Goal: Use online tool/utility: Utilize a website feature to perform a specific function

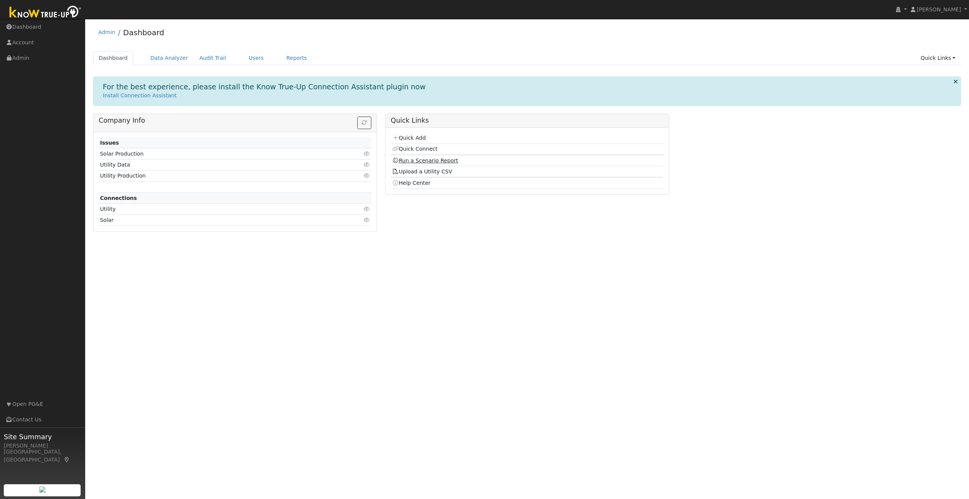
click at [441, 158] on link "Run a Scenario Report" at bounding box center [425, 160] width 66 height 6
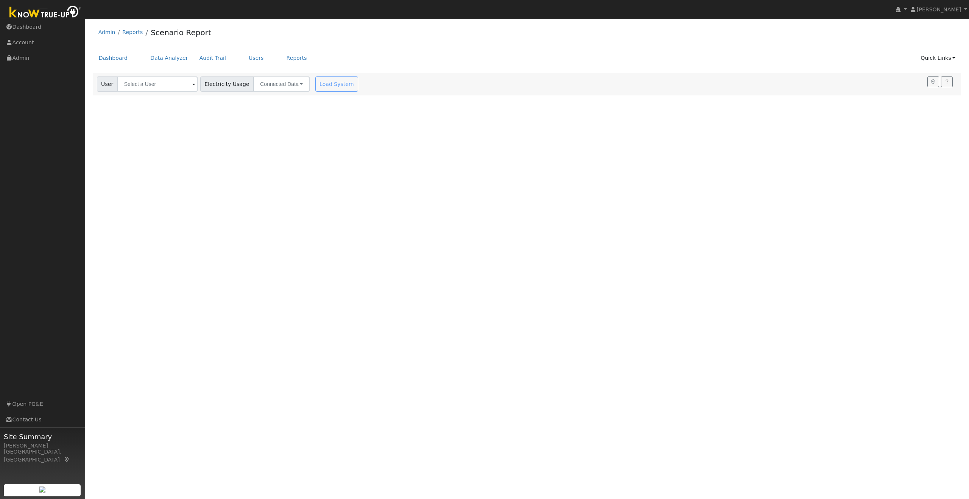
click at [192, 85] on span at bounding box center [193, 84] width 3 height 9
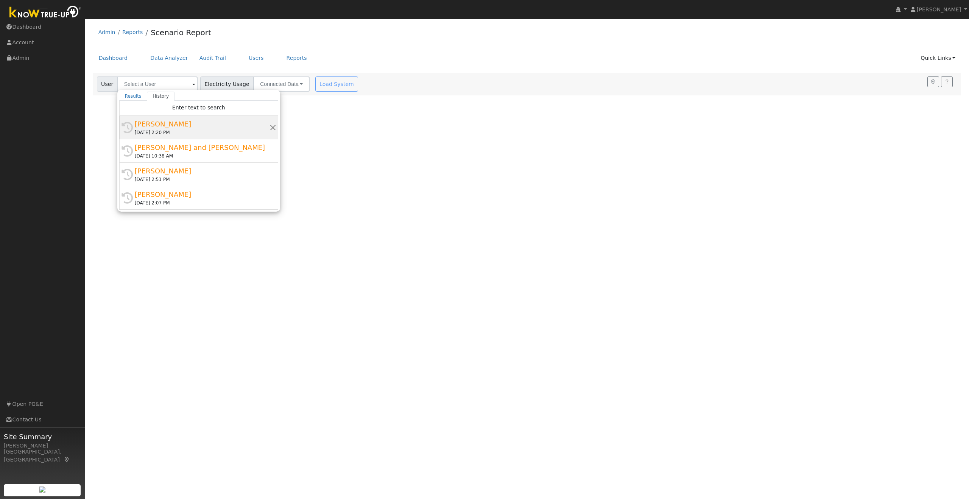
click at [175, 126] on div "[PERSON_NAME]" at bounding box center [202, 124] width 135 height 10
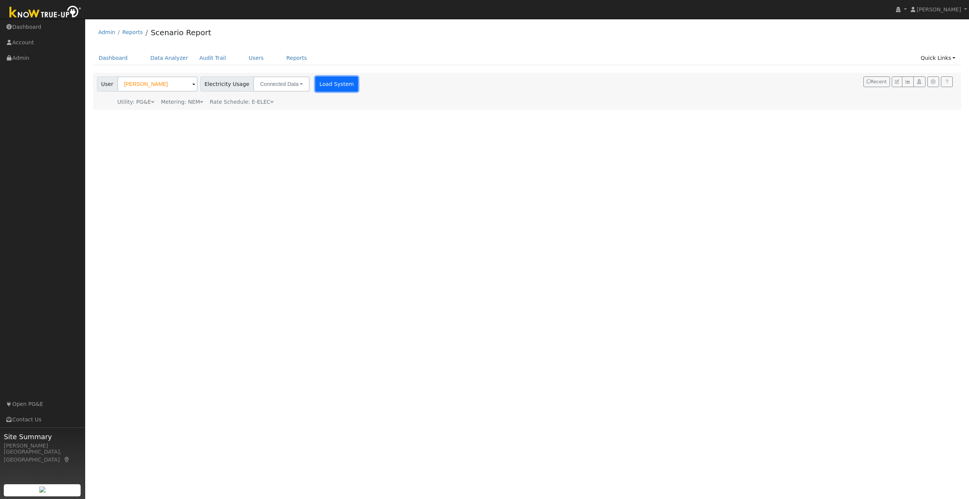
click at [328, 82] on button "Load System" at bounding box center [336, 83] width 43 height 15
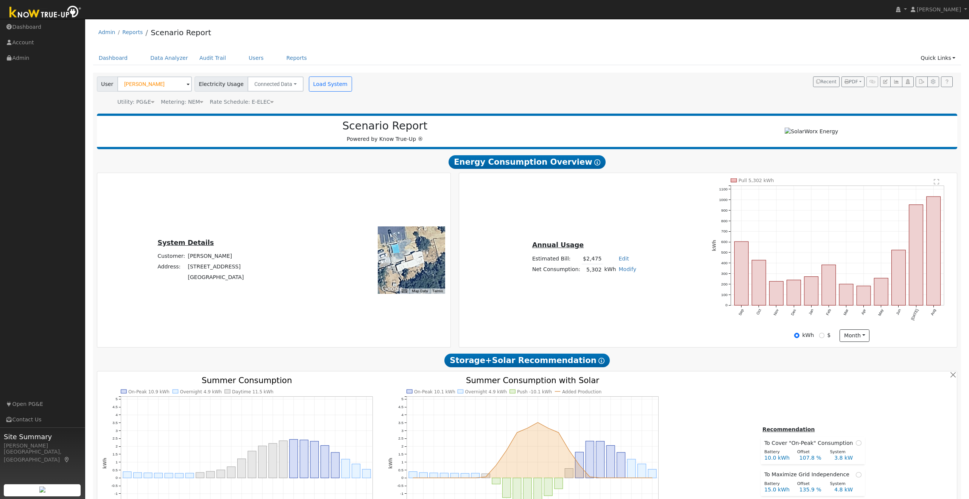
click at [187, 85] on span at bounding box center [188, 84] width 3 height 9
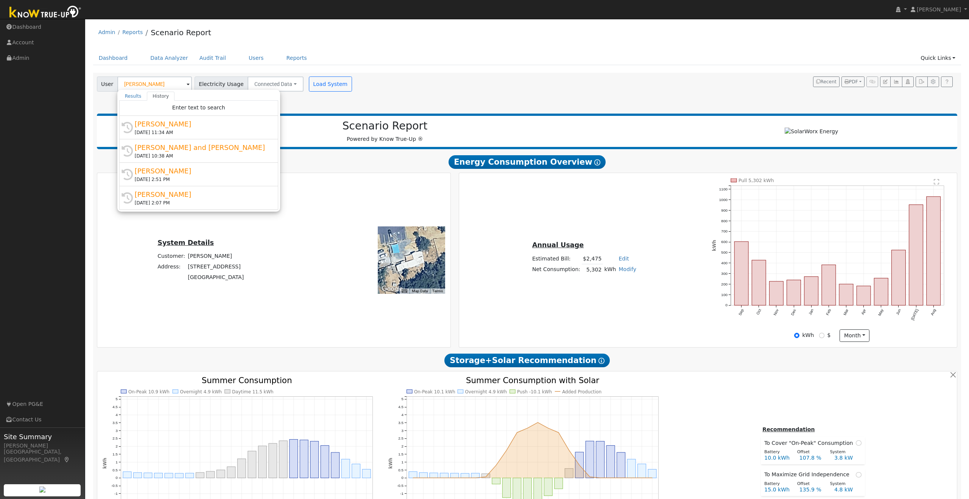
click at [187, 84] on span at bounding box center [188, 84] width 3 height 9
click at [175, 84] on input "[PERSON_NAME]" at bounding box center [154, 83] width 75 height 15
type input "E"
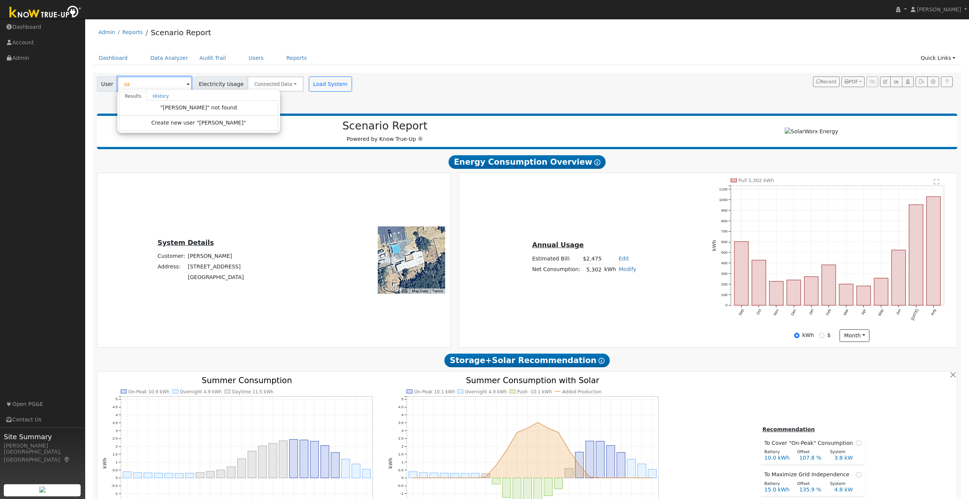
type input "s"
type input "2"
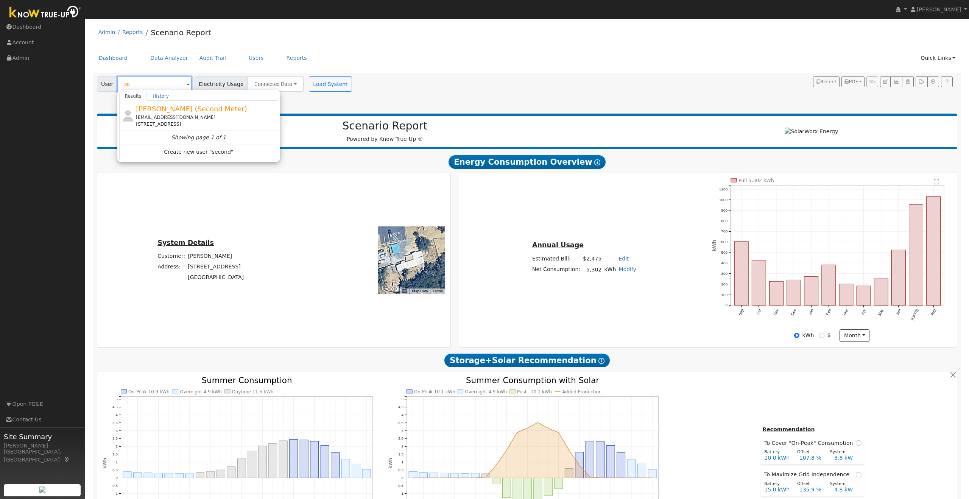
type input "s"
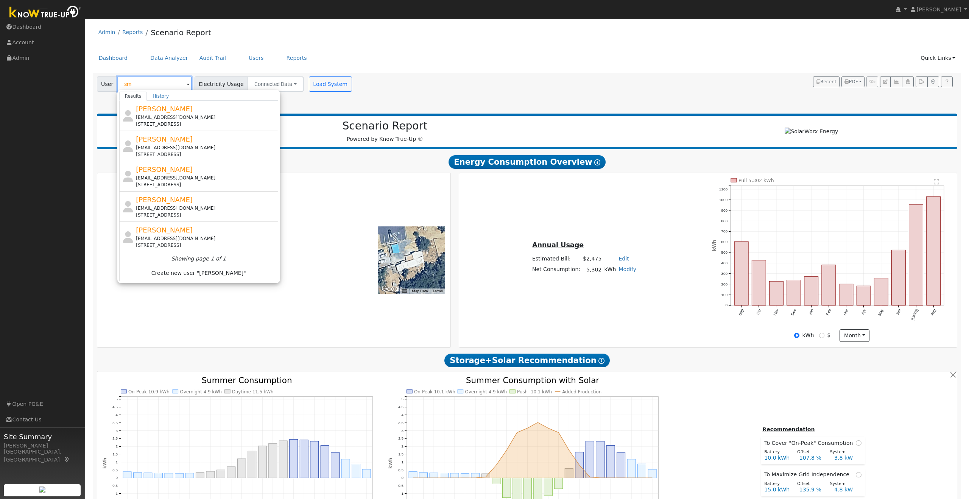
type input "s"
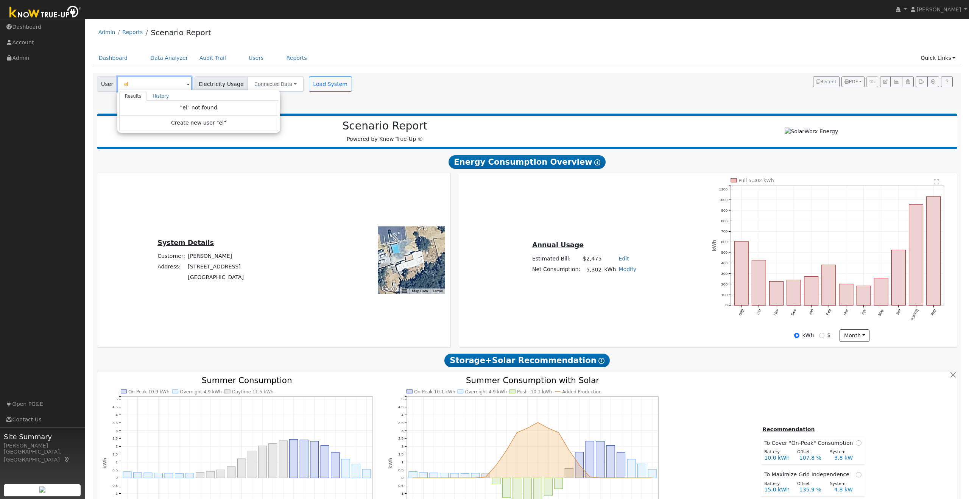
type input "e"
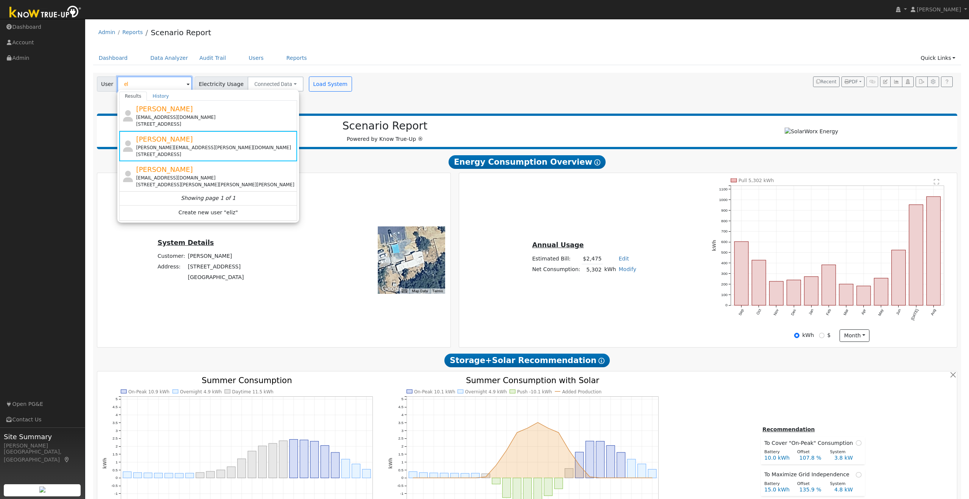
type input "e"
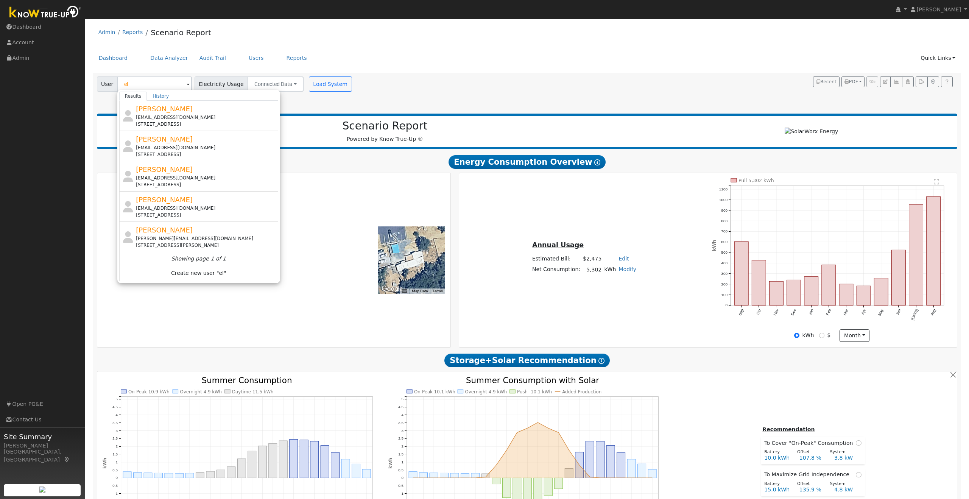
click at [510, 43] on div "Admin Reports Scenario Report" at bounding box center [527, 34] width 869 height 23
type input "[PERSON_NAME]"
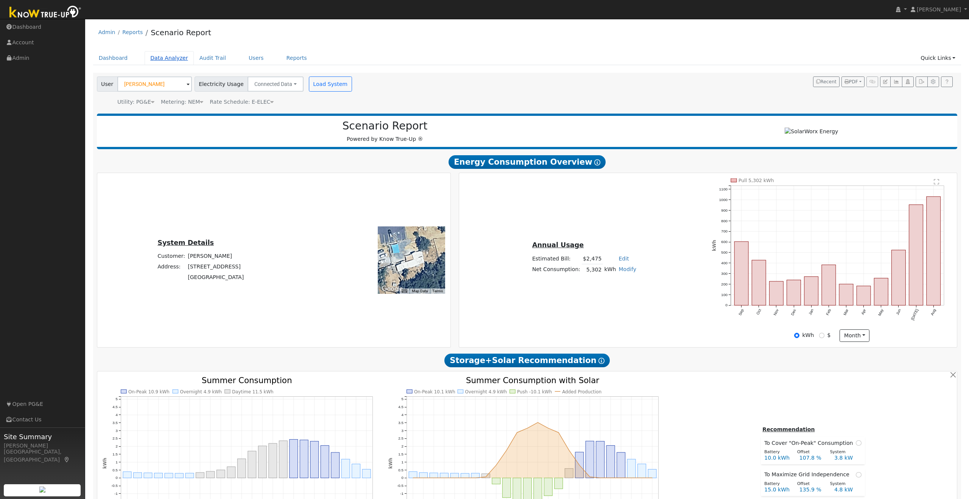
click at [168, 58] on link "Data Analyzer" at bounding box center [169, 58] width 49 height 14
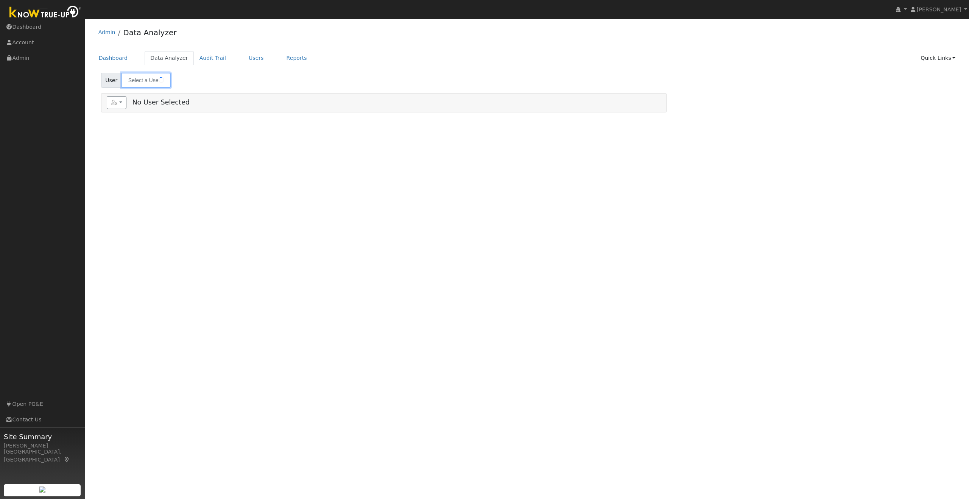
type input "[PERSON_NAME]"
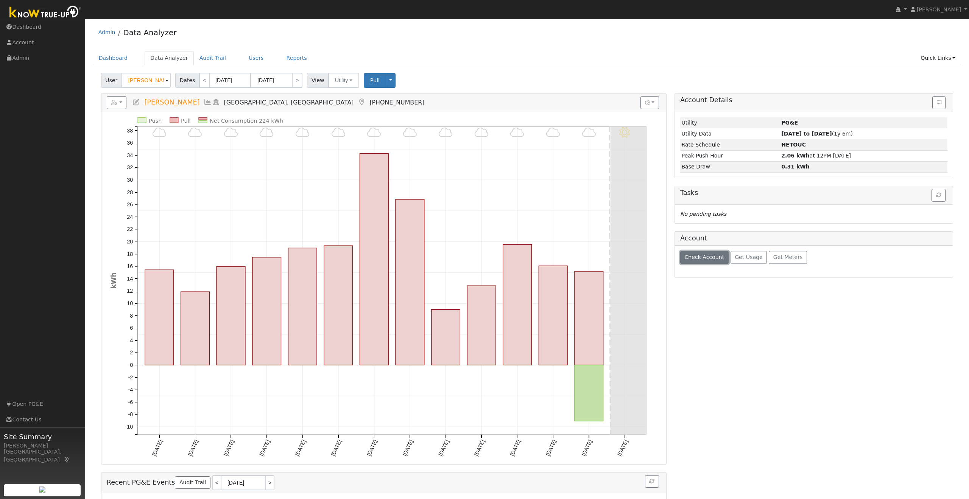
click at [702, 256] on span "Check Account" at bounding box center [705, 257] width 40 height 6
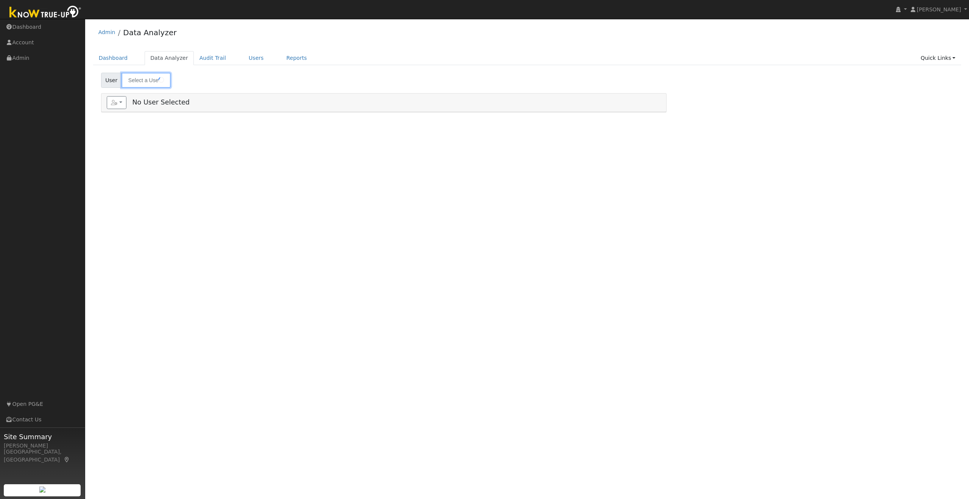
type input "[PERSON_NAME]"
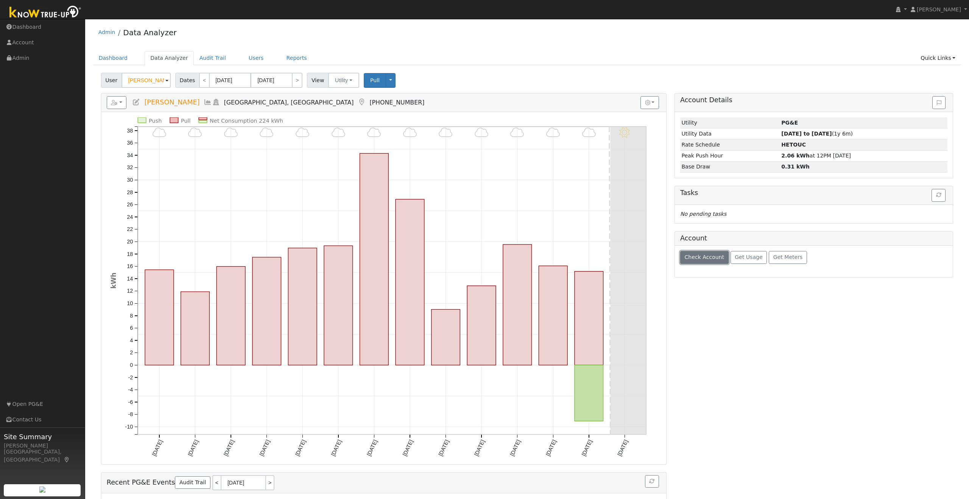
click at [702, 257] on span "Check Account" at bounding box center [705, 257] width 40 height 6
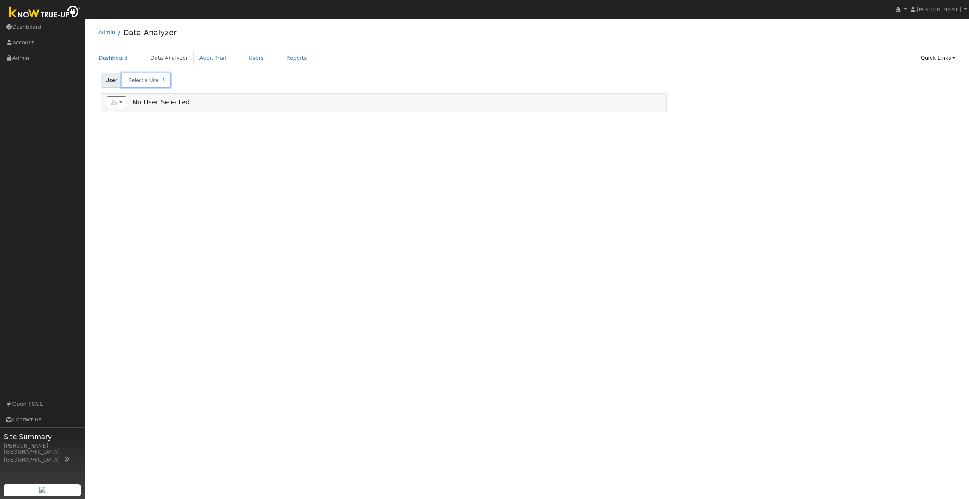
type input "[PERSON_NAME]"
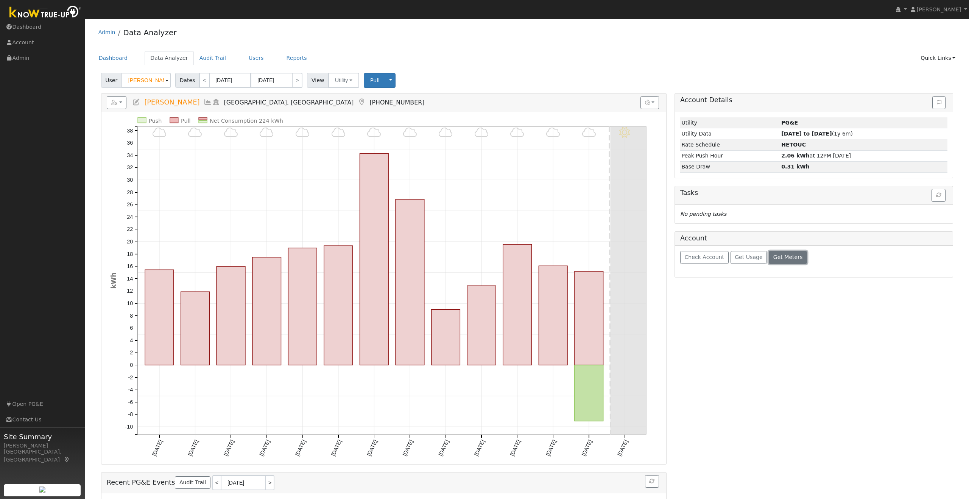
click at [784, 258] on span "Get Meters" at bounding box center [788, 257] width 30 height 6
click at [706, 299] on icon at bounding box center [705, 298] width 7 height 5
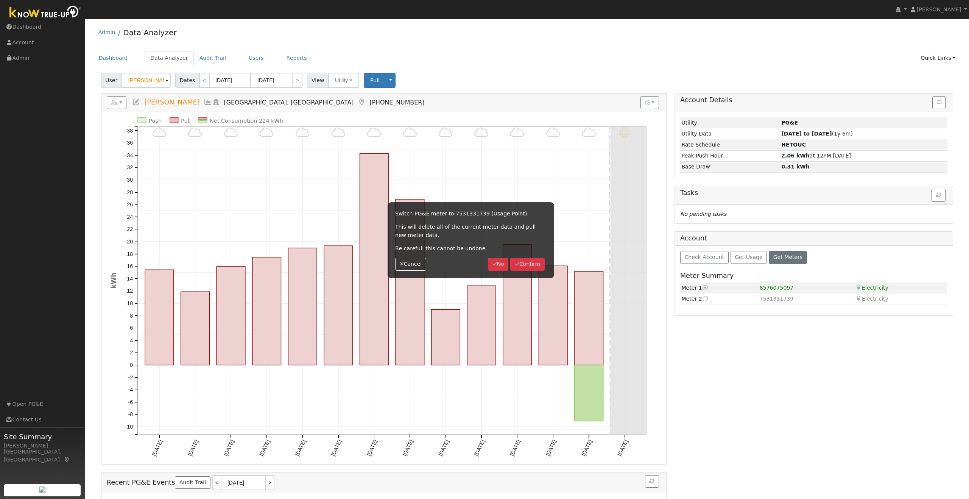
click at [785, 289] on span "8576075097" at bounding box center [777, 288] width 34 height 6
click at [411, 263] on button "Cancel" at bounding box center [410, 264] width 31 height 13
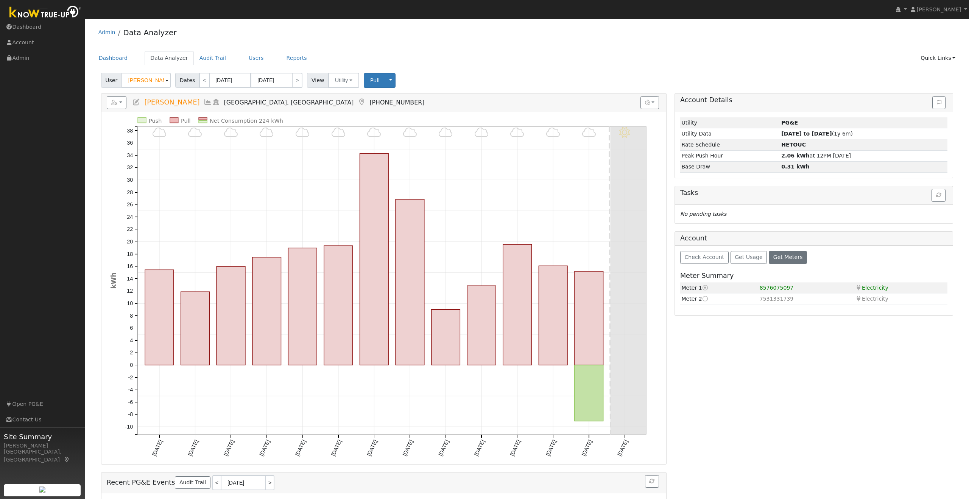
click at [165, 81] on span at bounding box center [166, 80] width 3 height 9
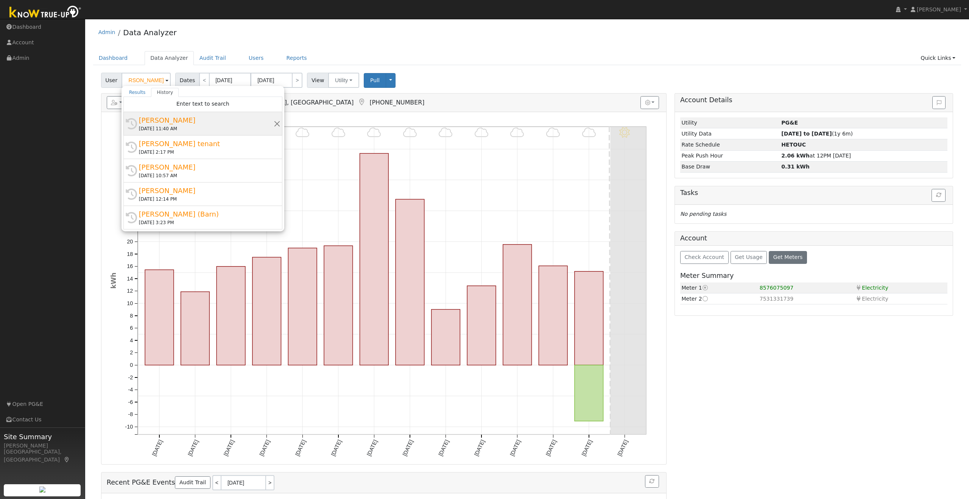
click at [173, 120] on div "[PERSON_NAME]" at bounding box center [206, 120] width 135 height 10
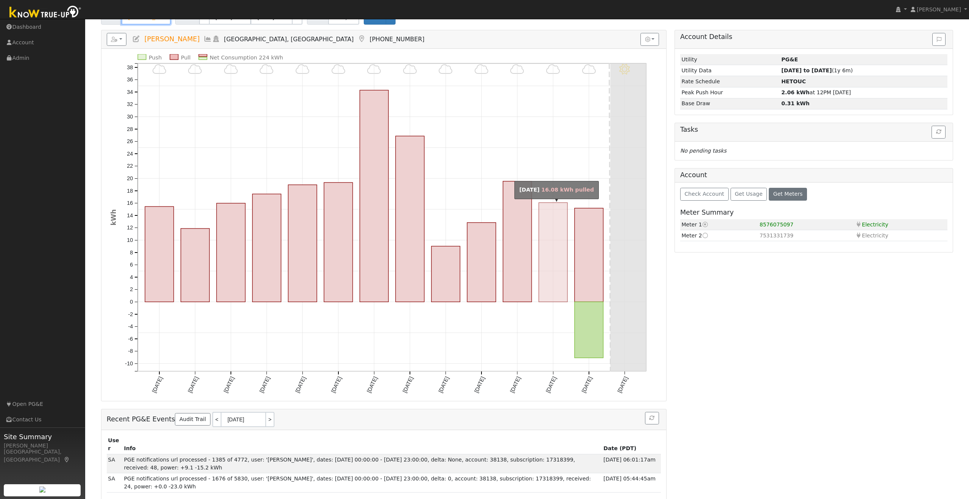
scroll to position [0, 0]
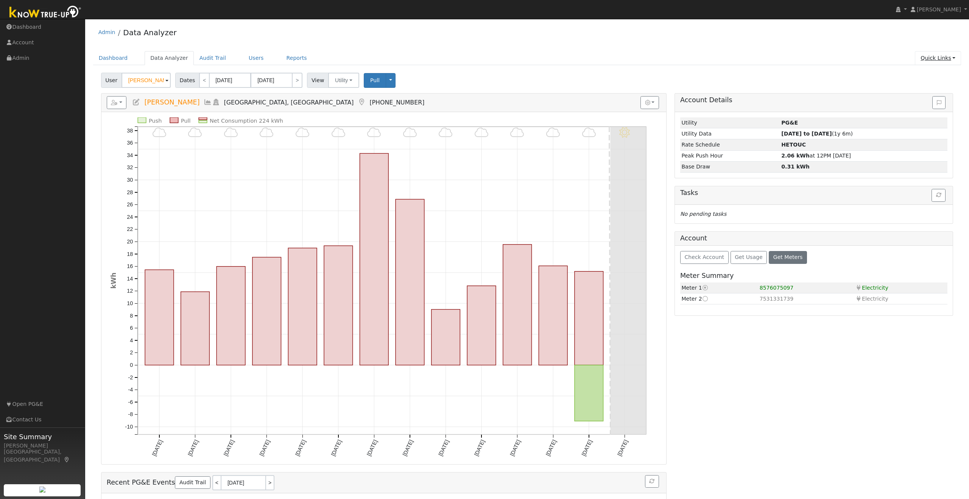
click at [944, 58] on link "Quick Links" at bounding box center [938, 58] width 46 height 14
click at [941, 100] on link "Run a Scenario Report" at bounding box center [923, 101] width 77 height 11
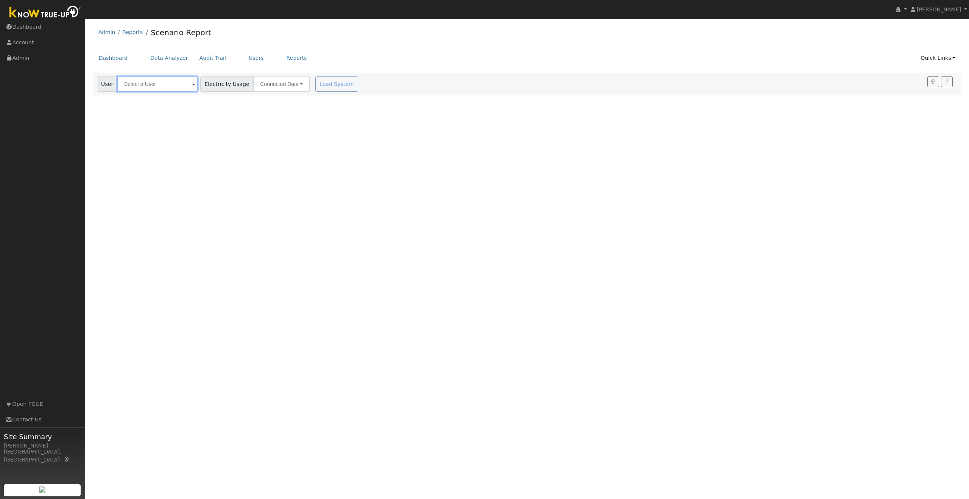
click at [182, 85] on input "text" at bounding box center [157, 83] width 80 height 15
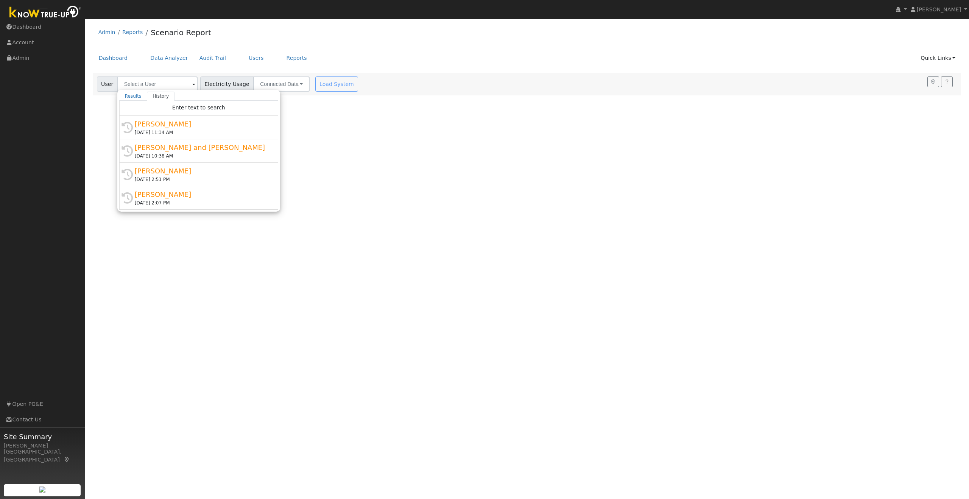
click at [188, 126] on div "[PERSON_NAME]" at bounding box center [202, 124] width 135 height 10
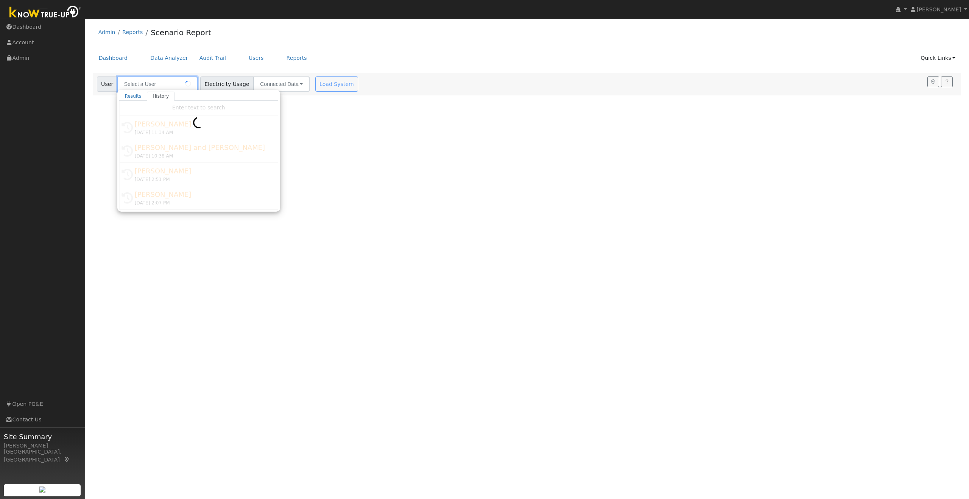
type input "[PERSON_NAME]"
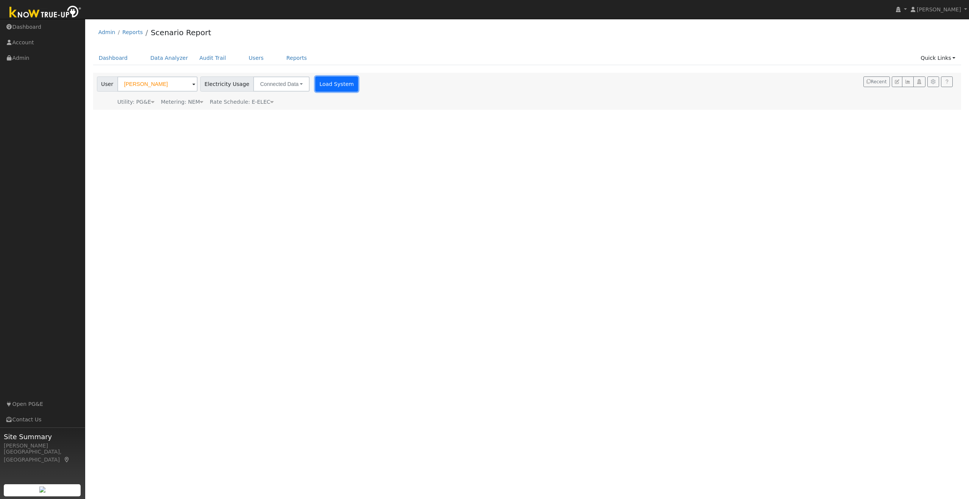
click at [332, 84] on button "Load System" at bounding box center [336, 83] width 43 height 15
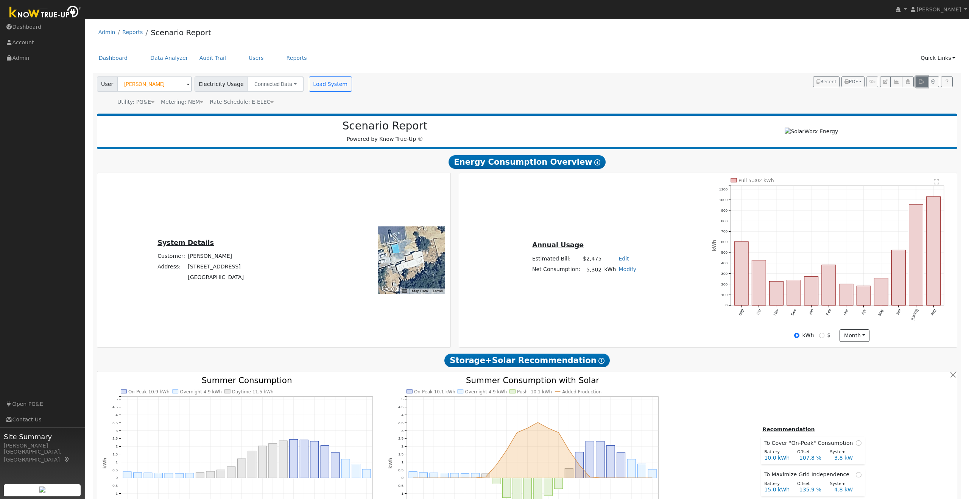
click at [922, 80] on icon "button" at bounding box center [922, 82] width 6 height 5
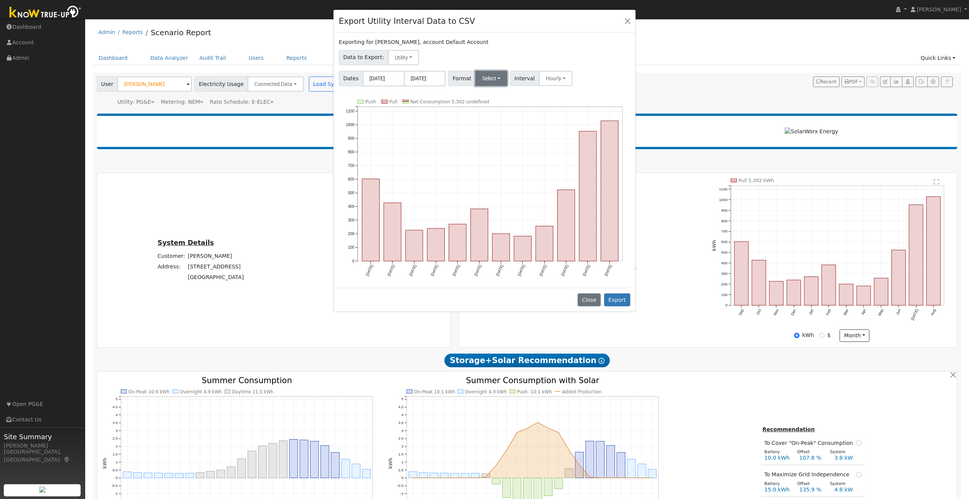
click at [495, 76] on button "Select" at bounding box center [492, 78] width 32 height 15
click at [493, 95] on link "Generic" at bounding box center [501, 95] width 54 height 11
click at [622, 299] on button "Export" at bounding box center [617, 299] width 26 height 13
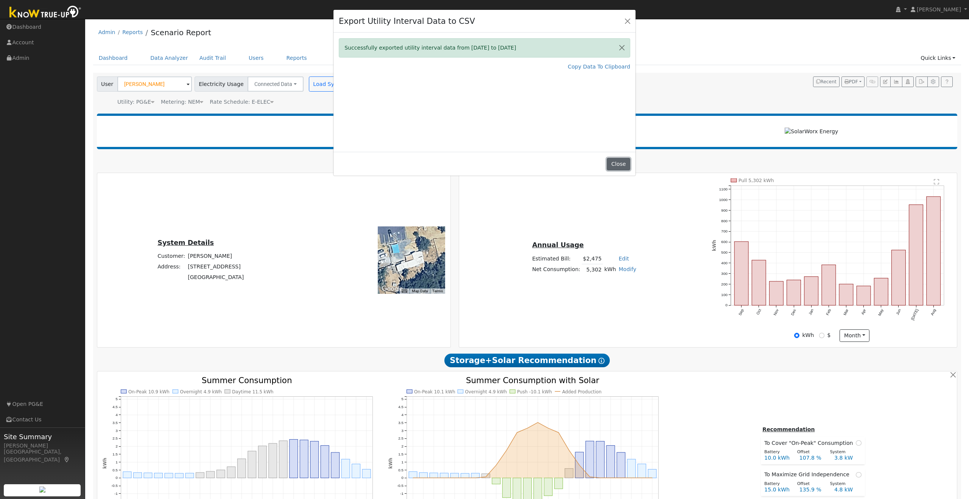
click at [617, 162] on button "Close" at bounding box center [618, 164] width 23 height 13
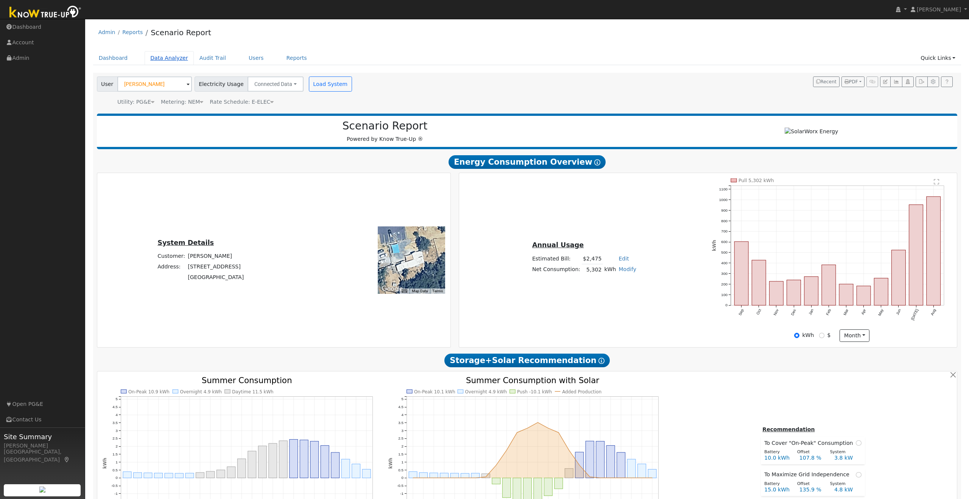
click at [165, 58] on link "Data Analyzer" at bounding box center [169, 58] width 49 height 14
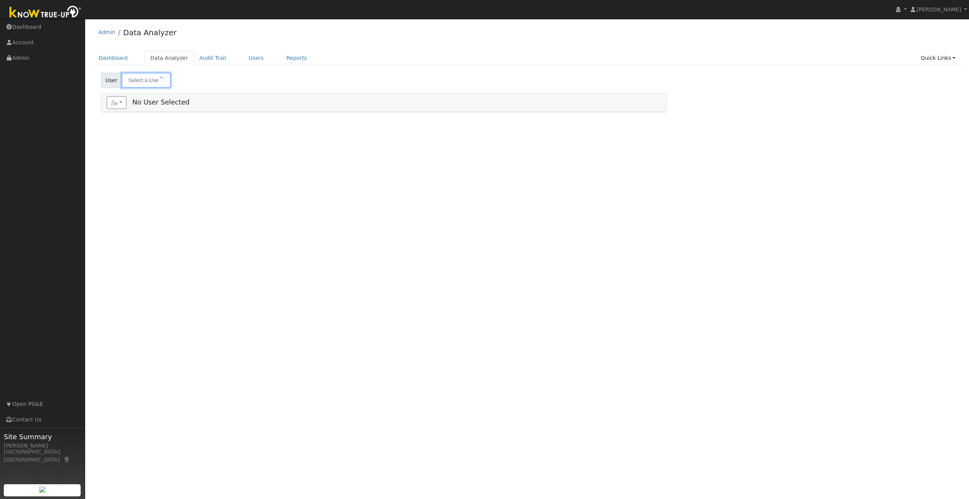
type input "[PERSON_NAME]"
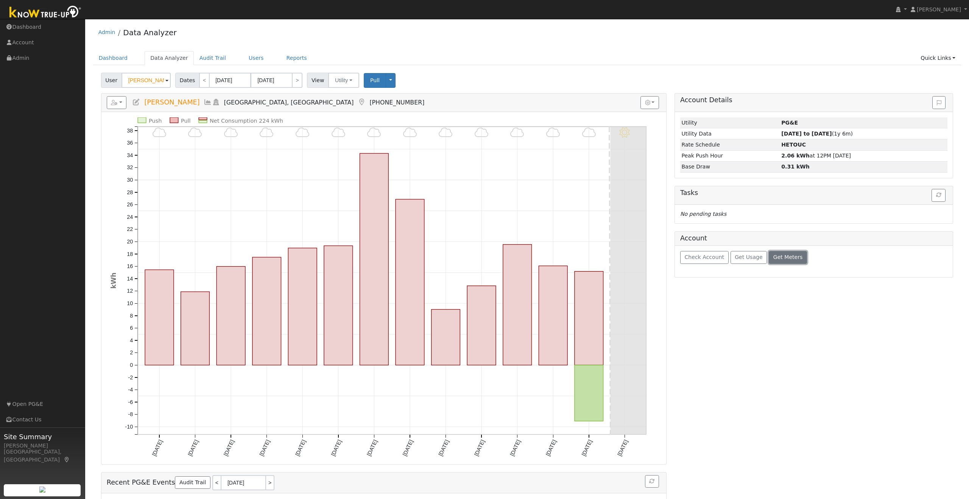
click at [780, 256] on span "Get Meters" at bounding box center [788, 257] width 30 height 6
click at [706, 299] on icon at bounding box center [705, 298] width 7 height 5
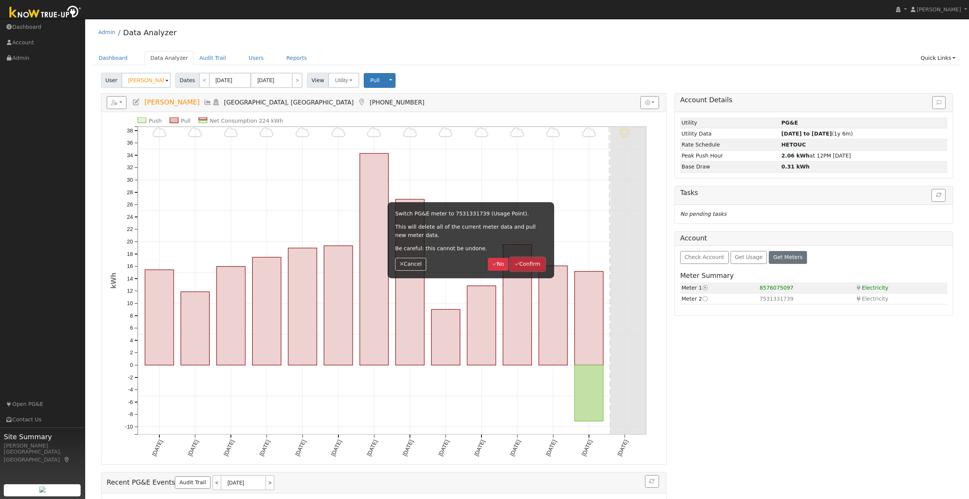
click at [534, 264] on button "Confirm" at bounding box center [527, 264] width 34 height 13
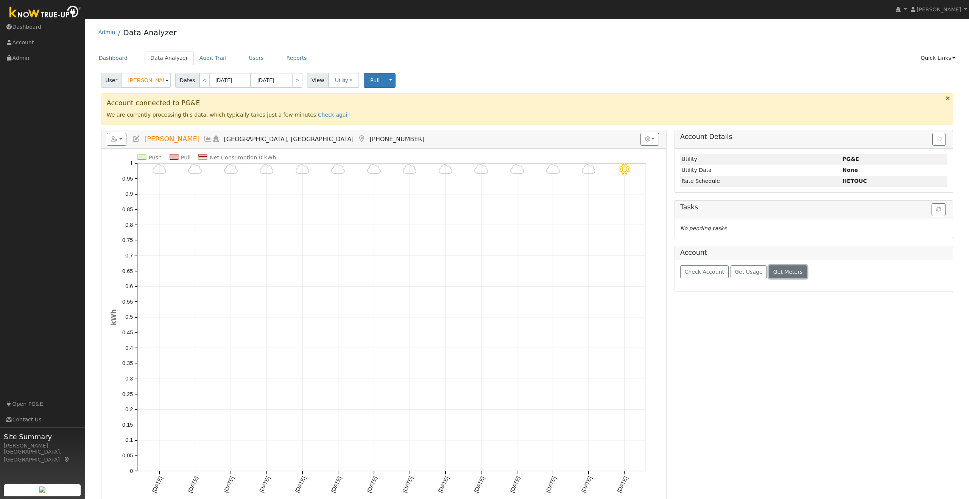
click at [782, 272] on span "Get Meters" at bounding box center [788, 272] width 30 height 6
click at [704, 314] on icon at bounding box center [705, 312] width 7 height 5
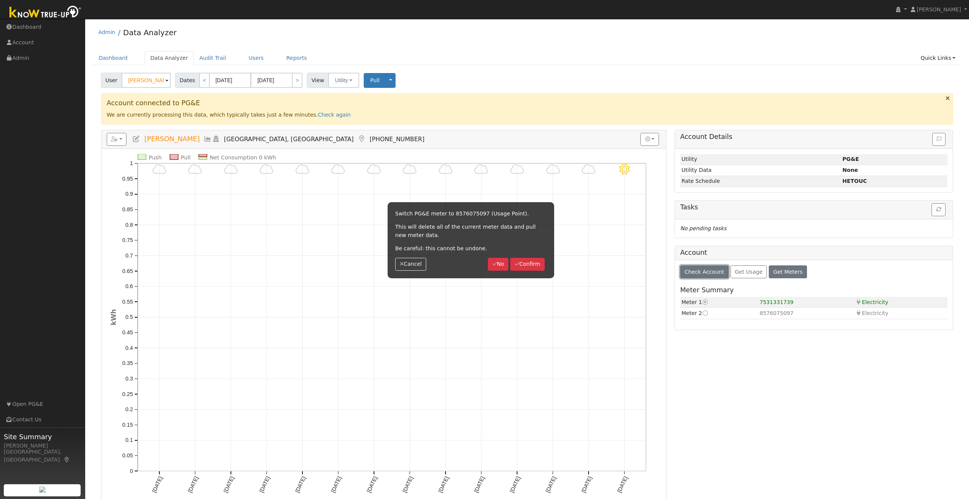
click at [703, 272] on span "Check Account" at bounding box center [705, 272] width 40 height 6
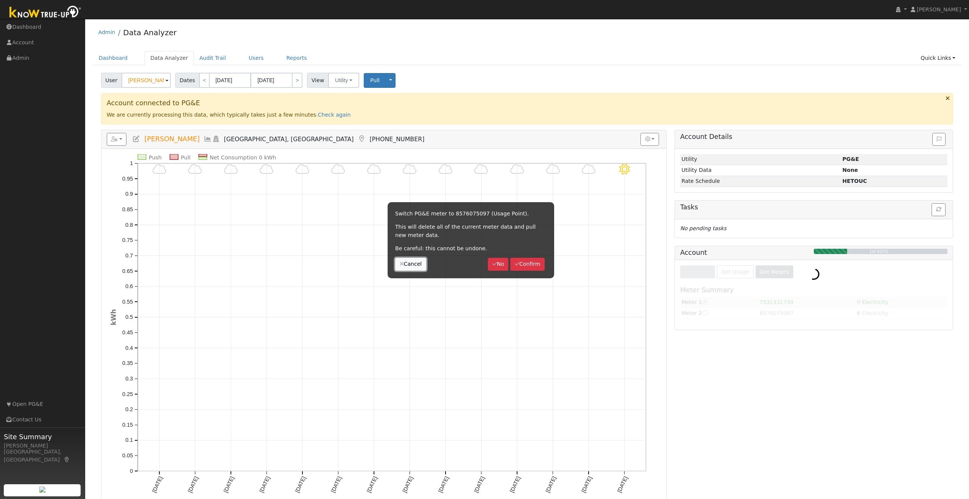
click at [414, 264] on button "Cancel" at bounding box center [410, 264] width 31 height 13
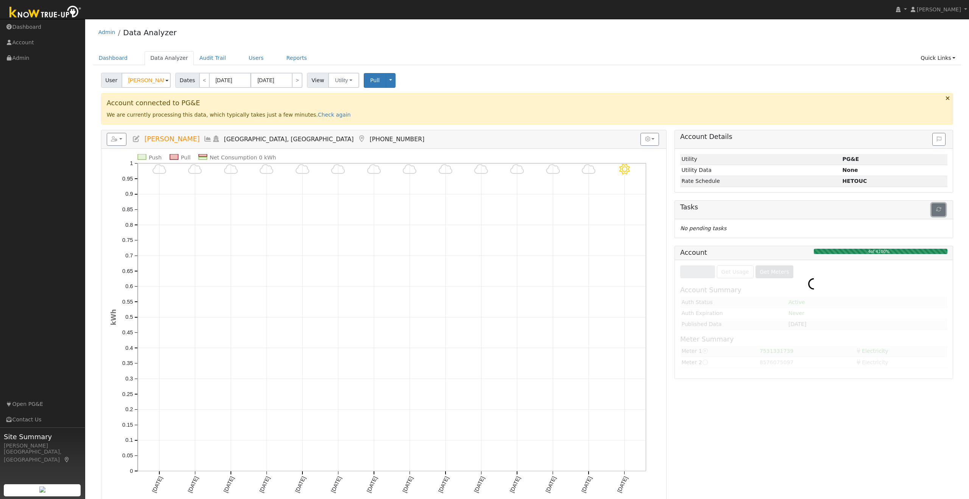
click at [934, 215] on button "button" at bounding box center [939, 209] width 14 height 13
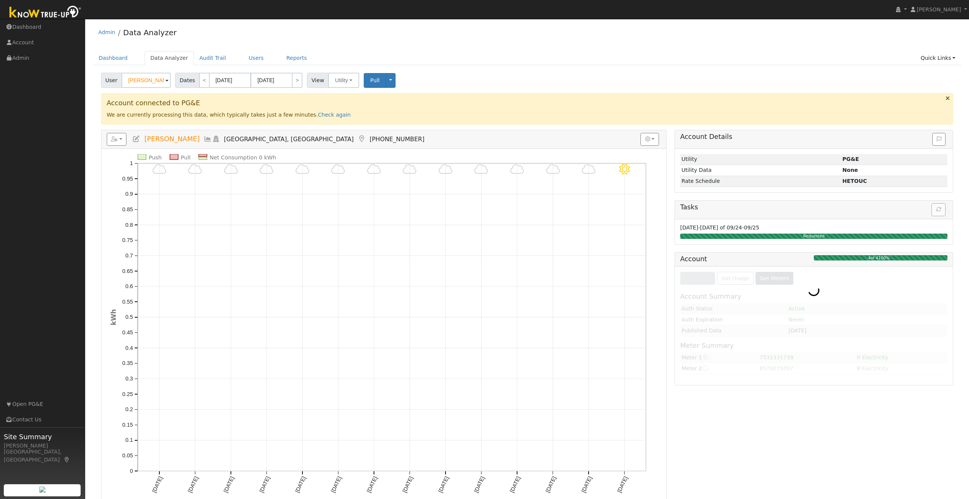
click at [316, 118] on div "Account connected to PG&E We are currently processing this data, which typicall…" at bounding box center [527, 108] width 853 height 31
click at [321, 114] on link "Check again" at bounding box center [334, 115] width 33 height 6
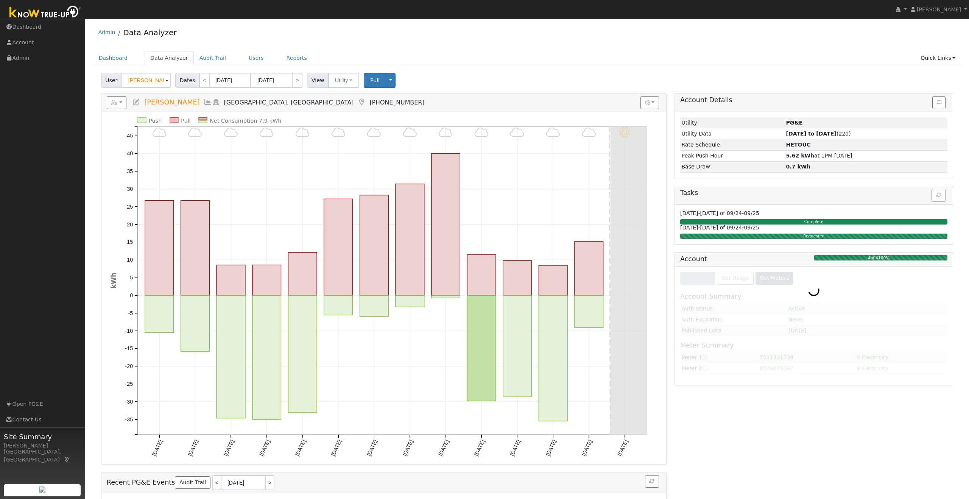
click at [774, 282] on div at bounding box center [814, 326] width 278 height 119
click at [738, 268] on div "Check Account Get Usage Get Meters" at bounding box center [814, 282] width 278 height 31
click at [742, 282] on button "Get Usage" at bounding box center [749, 278] width 37 height 13
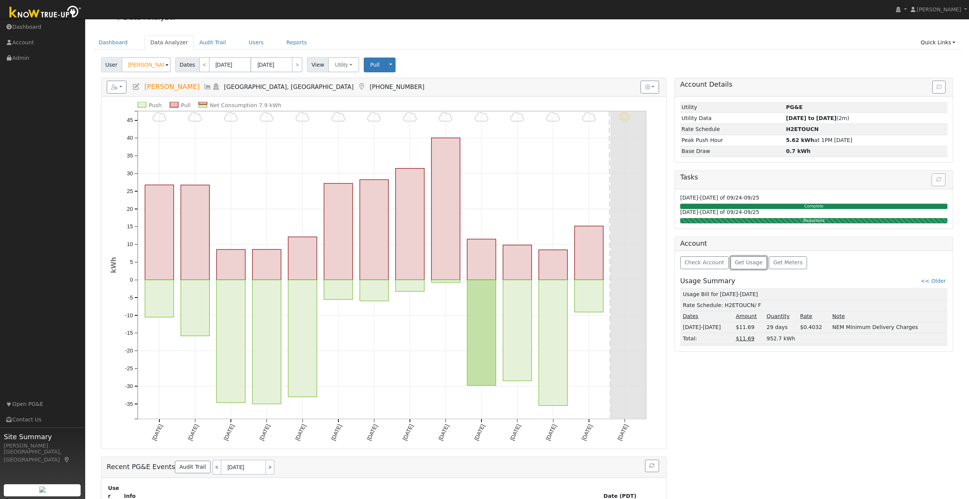
scroll to position [16, 0]
click at [711, 258] on button "Check Account" at bounding box center [704, 262] width 48 height 13
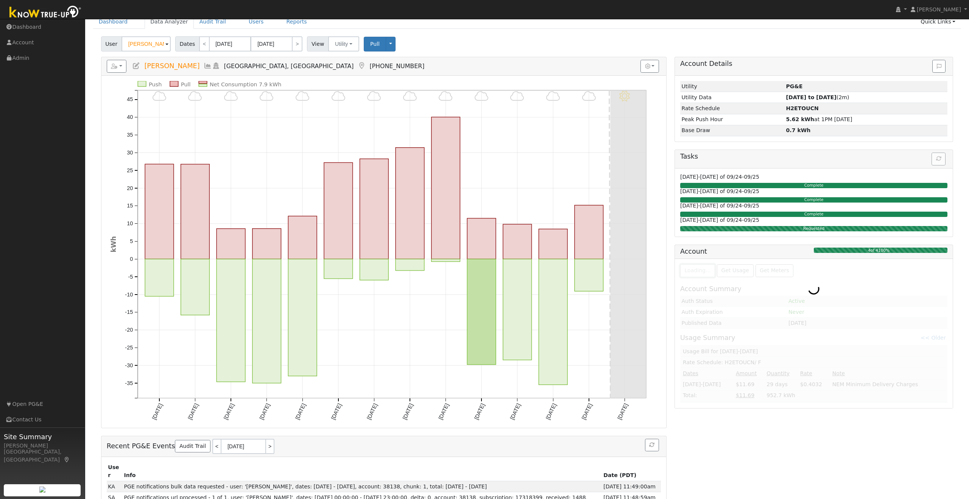
scroll to position [0, 0]
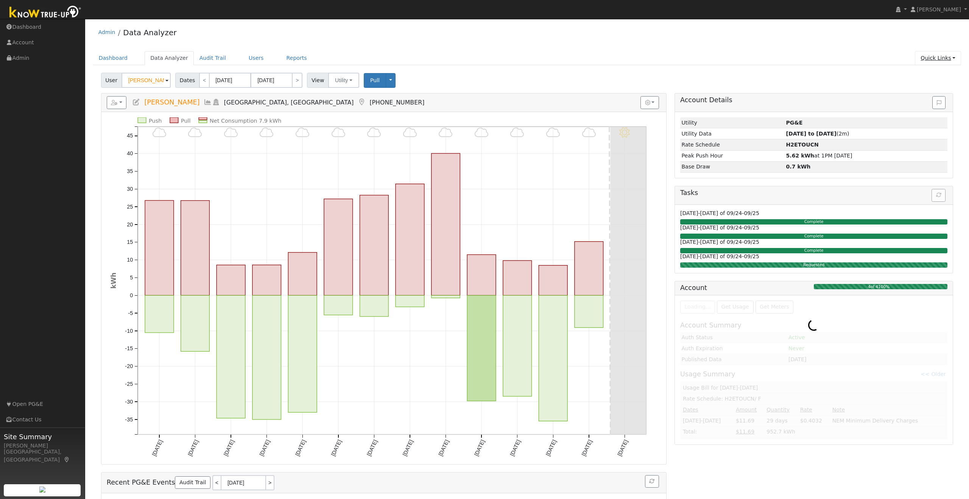
click at [931, 62] on link "Quick Links" at bounding box center [938, 58] width 46 height 14
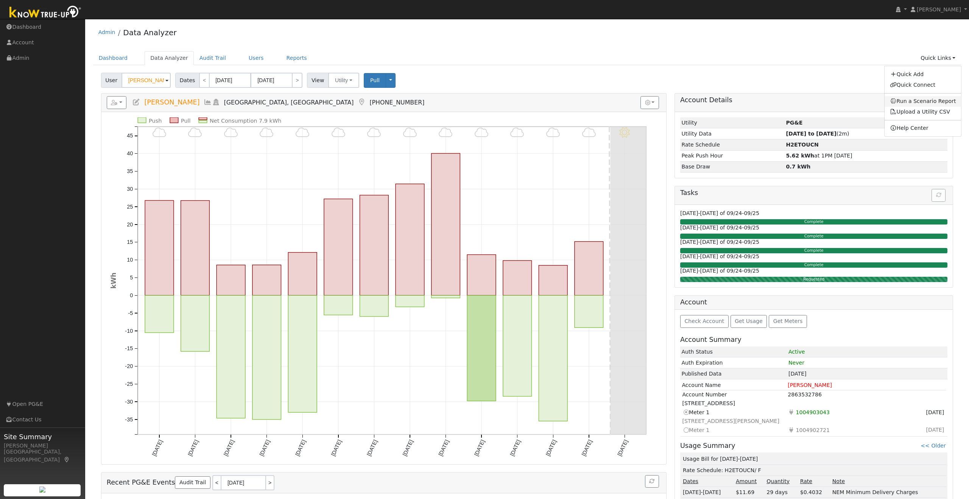
click at [914, 101] on link "Run a Scenario Report" at bounding box center [923, 101] width 77 height 11
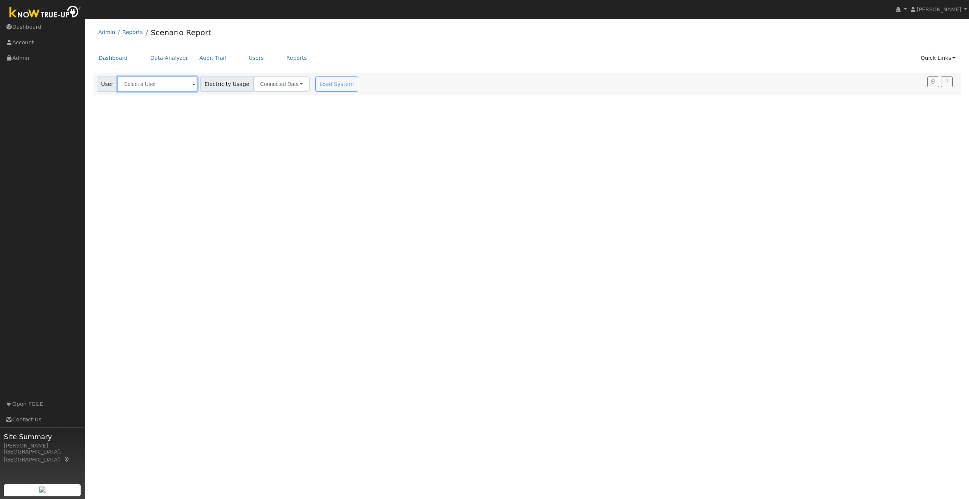
click at [177, 80] on input "text" at bounding box center [157, 83] width 80 height 15
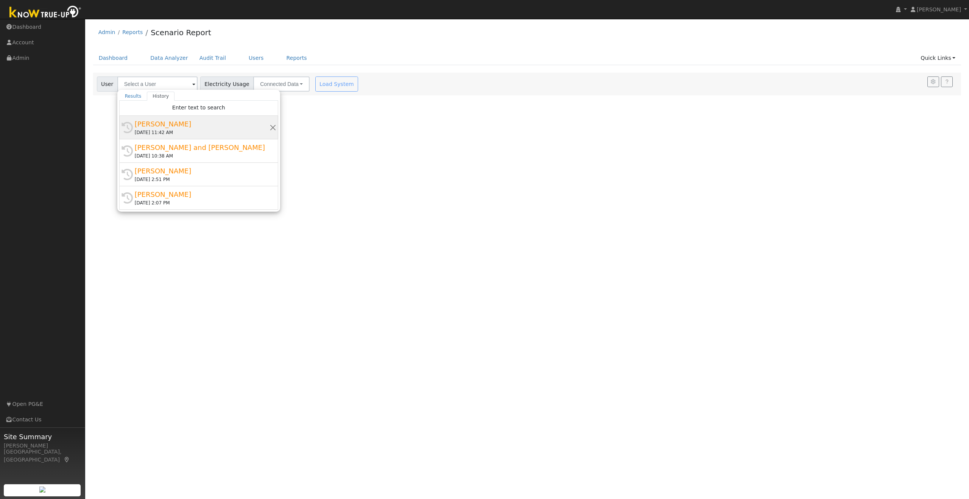
click at [175, 128] on div "[PERSON_NAME]" at bounding box center [202, 124] width 135 height 10
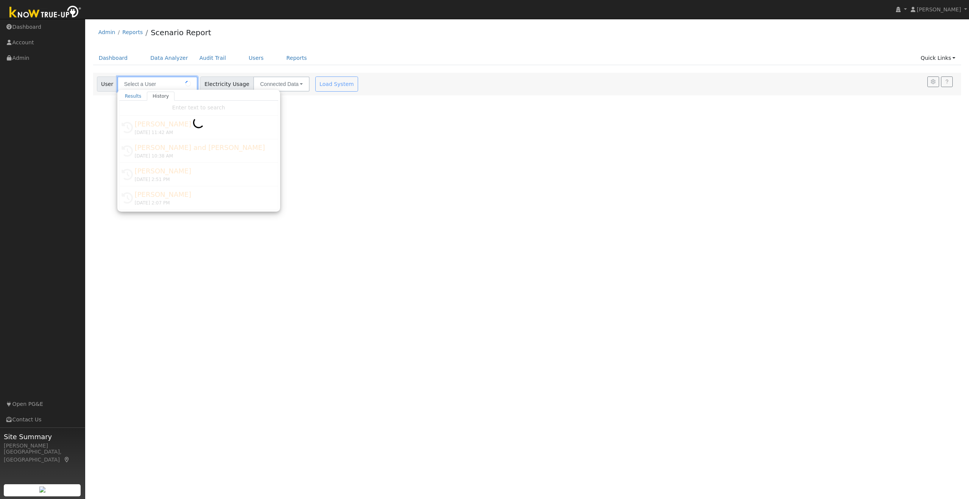
type input "[PERSON_NAME]"
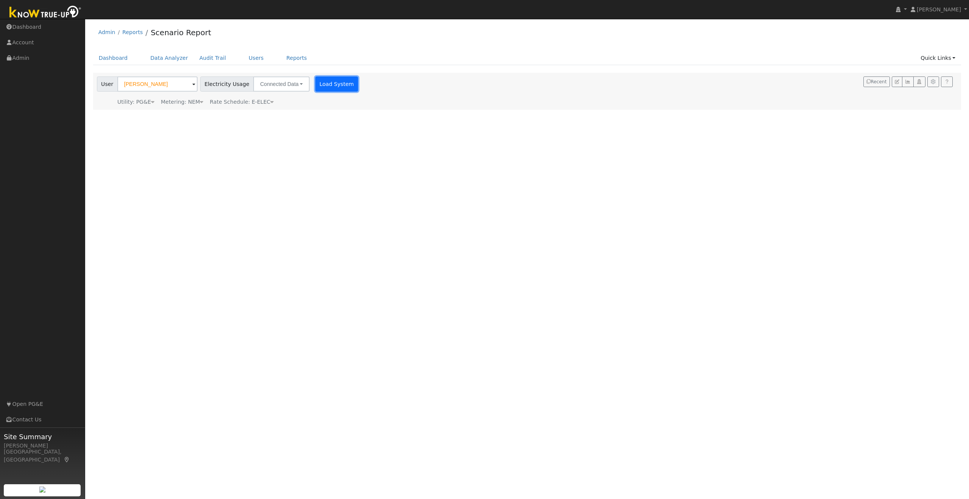
click at [318, 87] on button "Load System" at bounding box center [336, 83] width 43 height 15
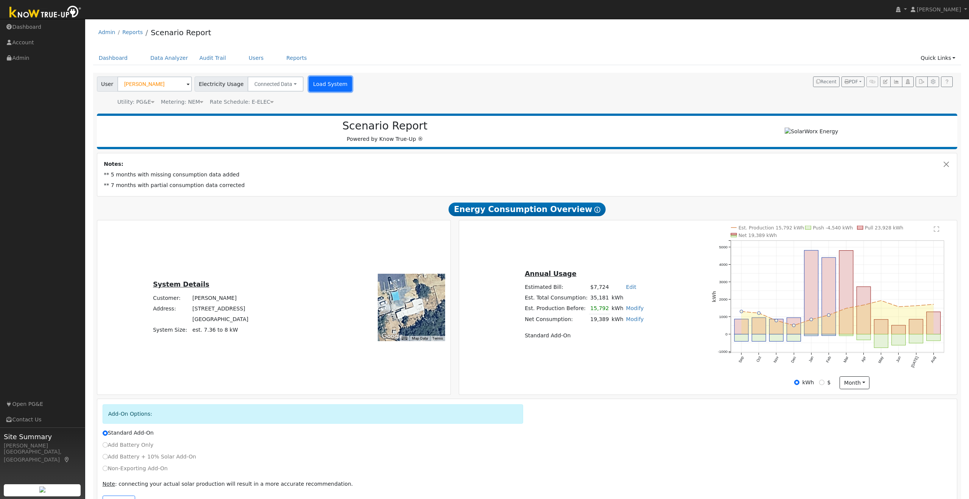
click at [321, 81] on button "Load System" at bounding box center [330, 83] width 43 height 15
click at [321, 83] on button "Load System" at bounding box center [330, 83] width 43 height 15
click at [326, 83] on button "Load System" at bounding box center [330, 83] width 43 height 15
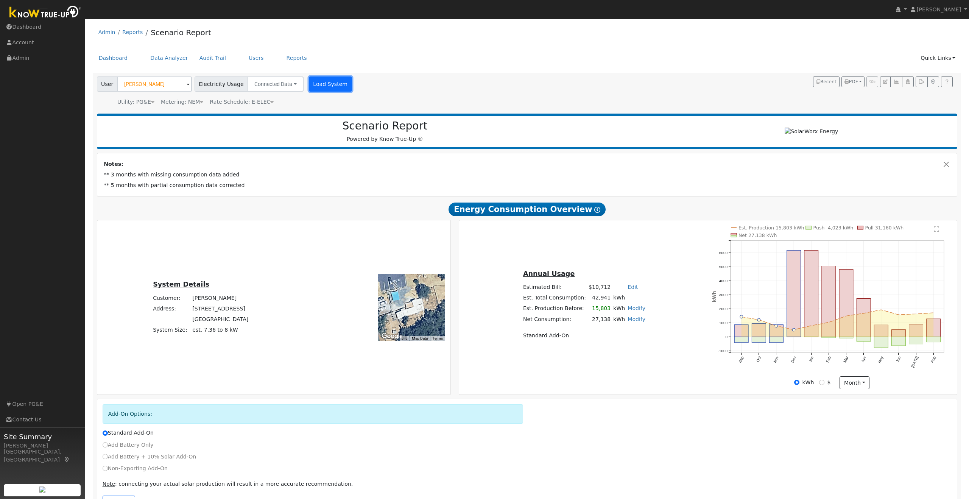
click at [318, 82] on button "Load System" at bounding box center [330, 83] width 43 height 15
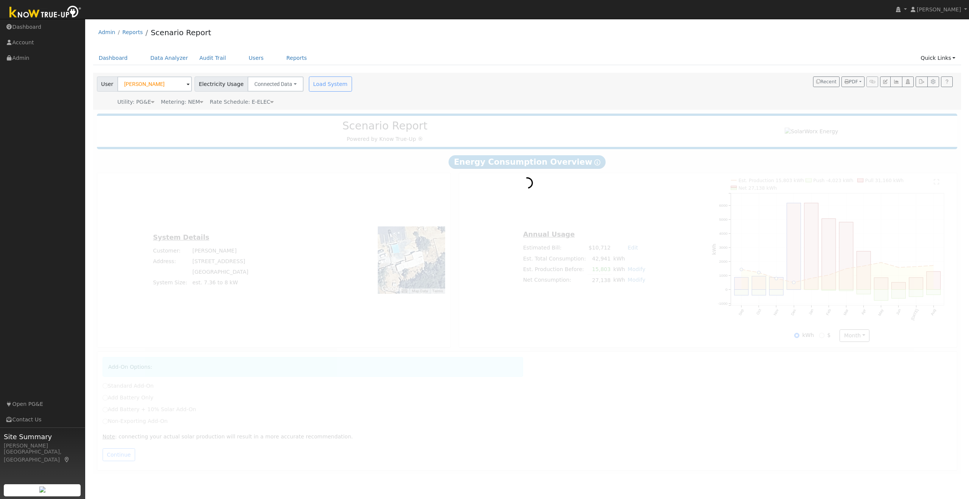
radio input "true"
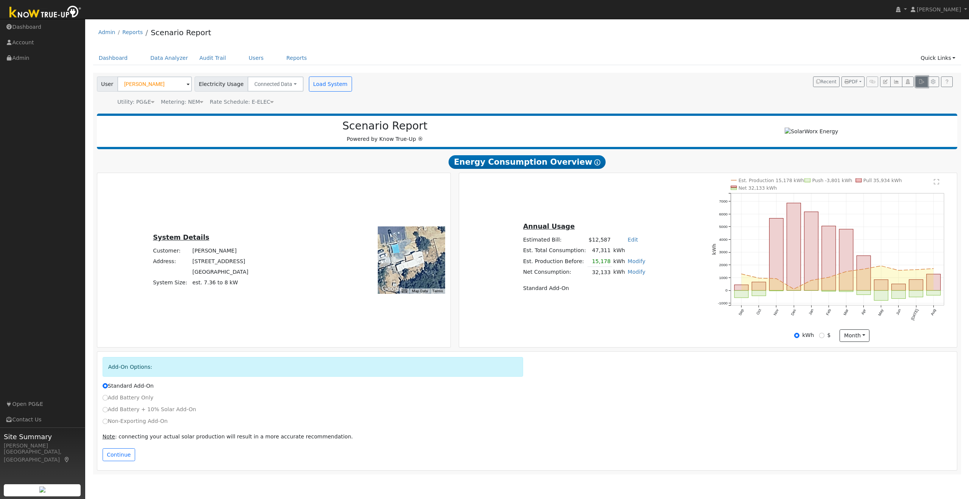
click at [922, 80] on icon "button" at bounding box center [922, 82] width 6 height 5
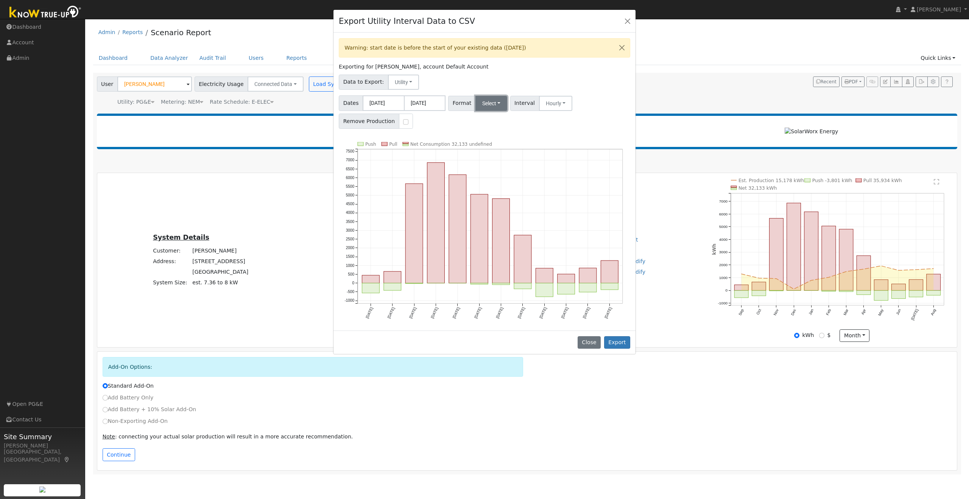
click at [495, 101] on button "Select" at bounding box center [492, 103] width 32 height 15
click at [493, 121] on link "Generic" at bounding box center [501, 120] width 54 height 11
click at [622, 342] on button "Export" at bounding box center [617, 342] width 26 height 13
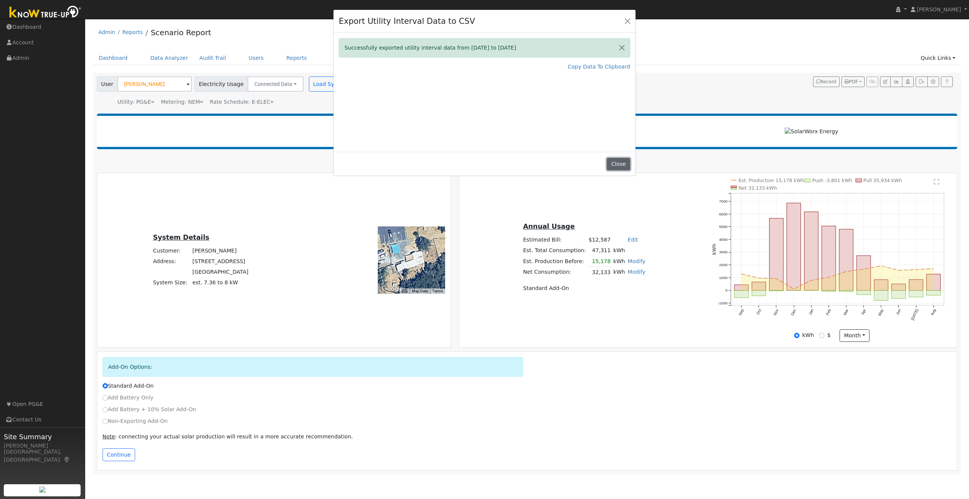
click at [618, 162] on button "Close" at bounding box center [618, 164] width 23 height 13
